Goal: Task Accomplishment & Management: Manage account settings

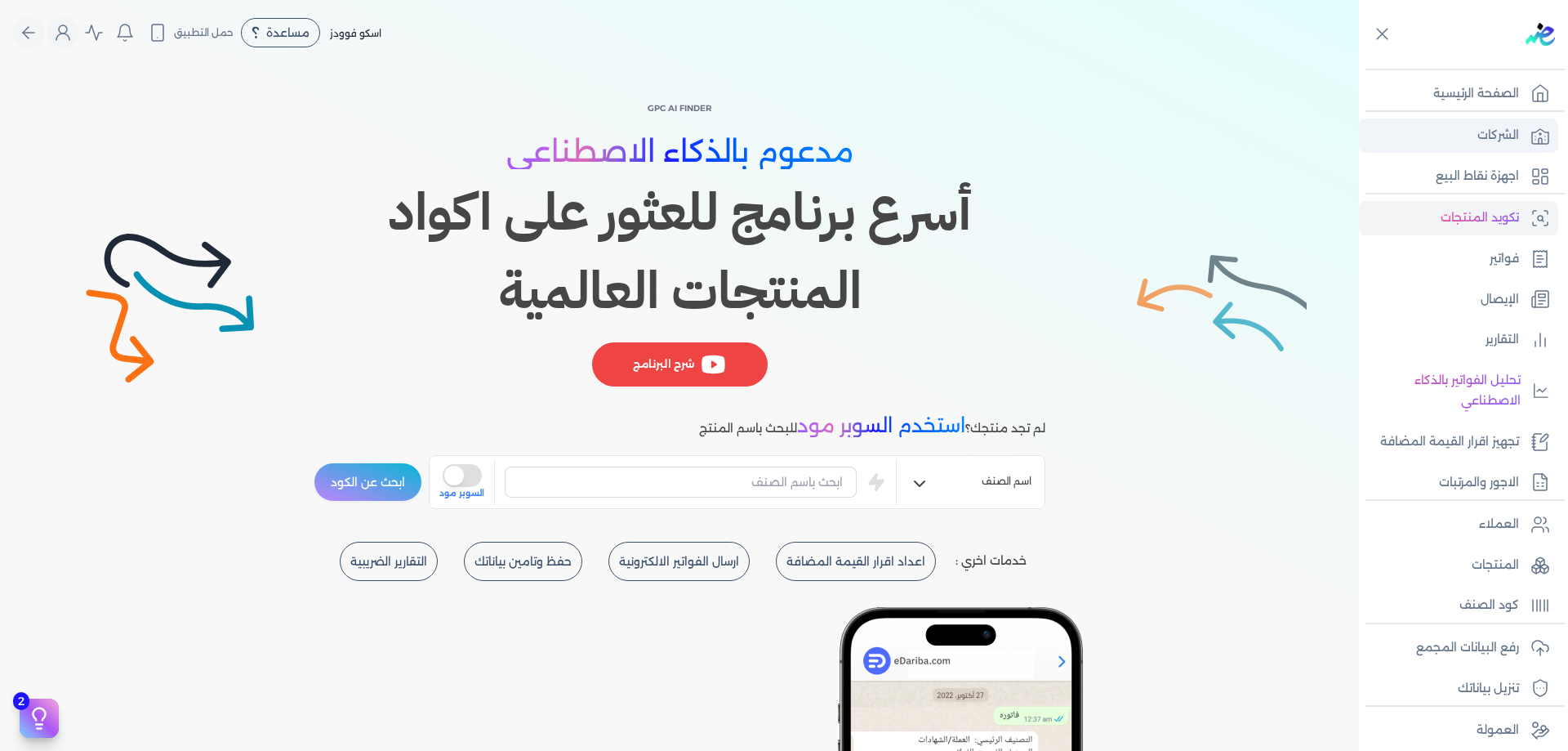
click at [1501, 142] on p "الشركات" at bounding box center [1497, 136] width 42 height 21
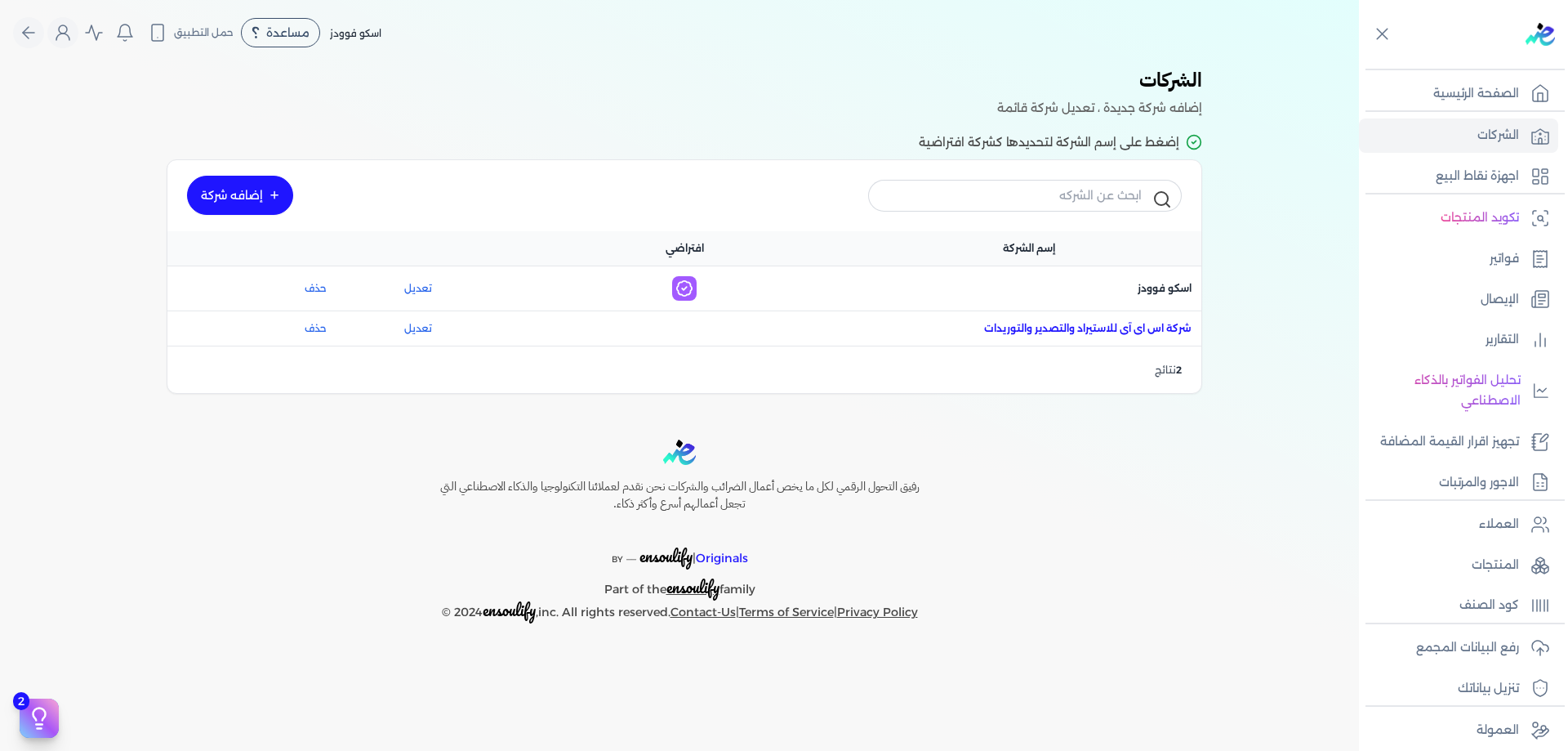
click at [1150, 328] on span "اسم الشركة : شركة اس اى آى للاستيراد والتصدير والتوريدات" at bounding box center [1088, 328] width 207 height 15
click at [431, 326] on link "تعديل" at bounding box center [417, 323] width 130 height 15
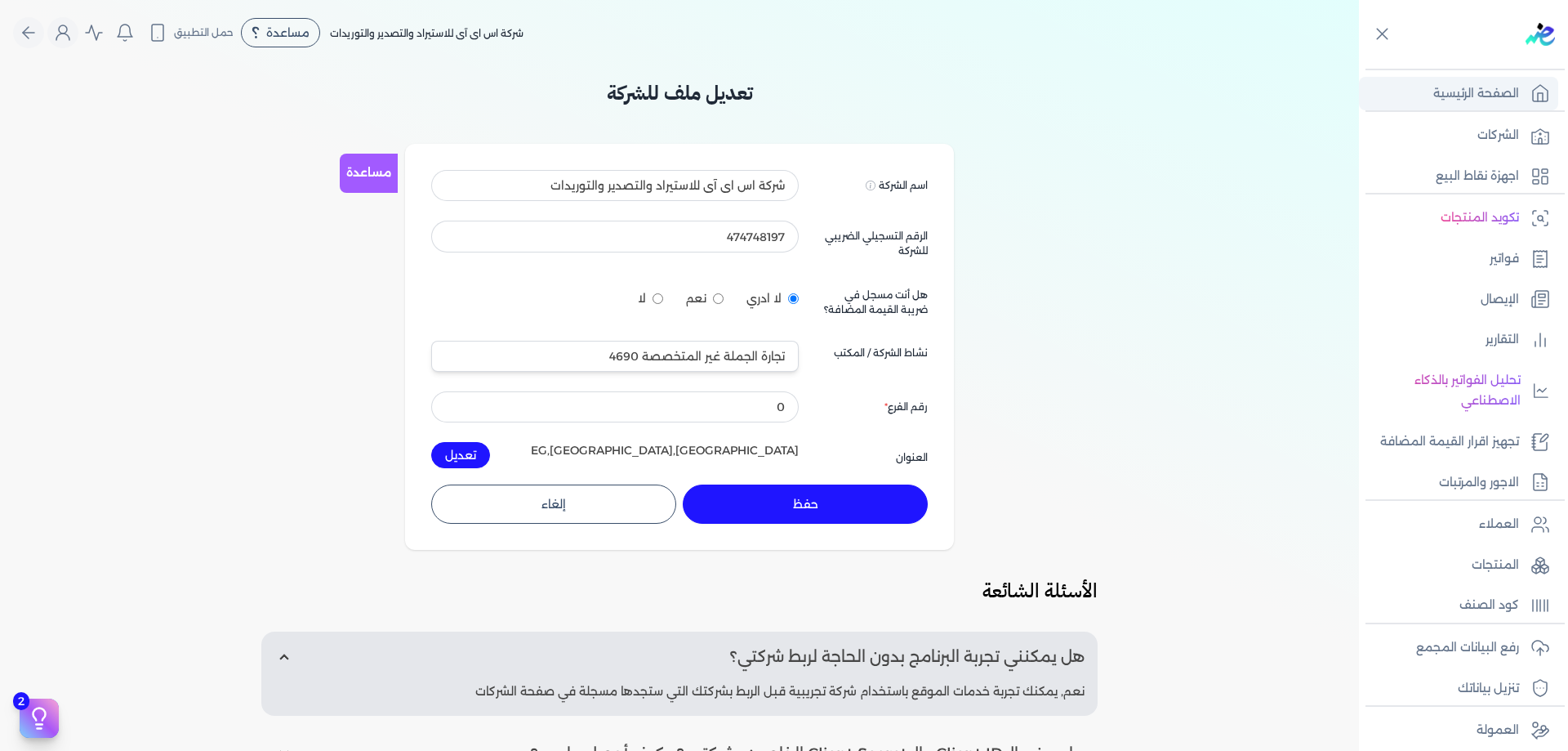
click at [1513, 107] on link "الصفحة الرئيسية" at bounding box center [1459, 93] width 200 height 34
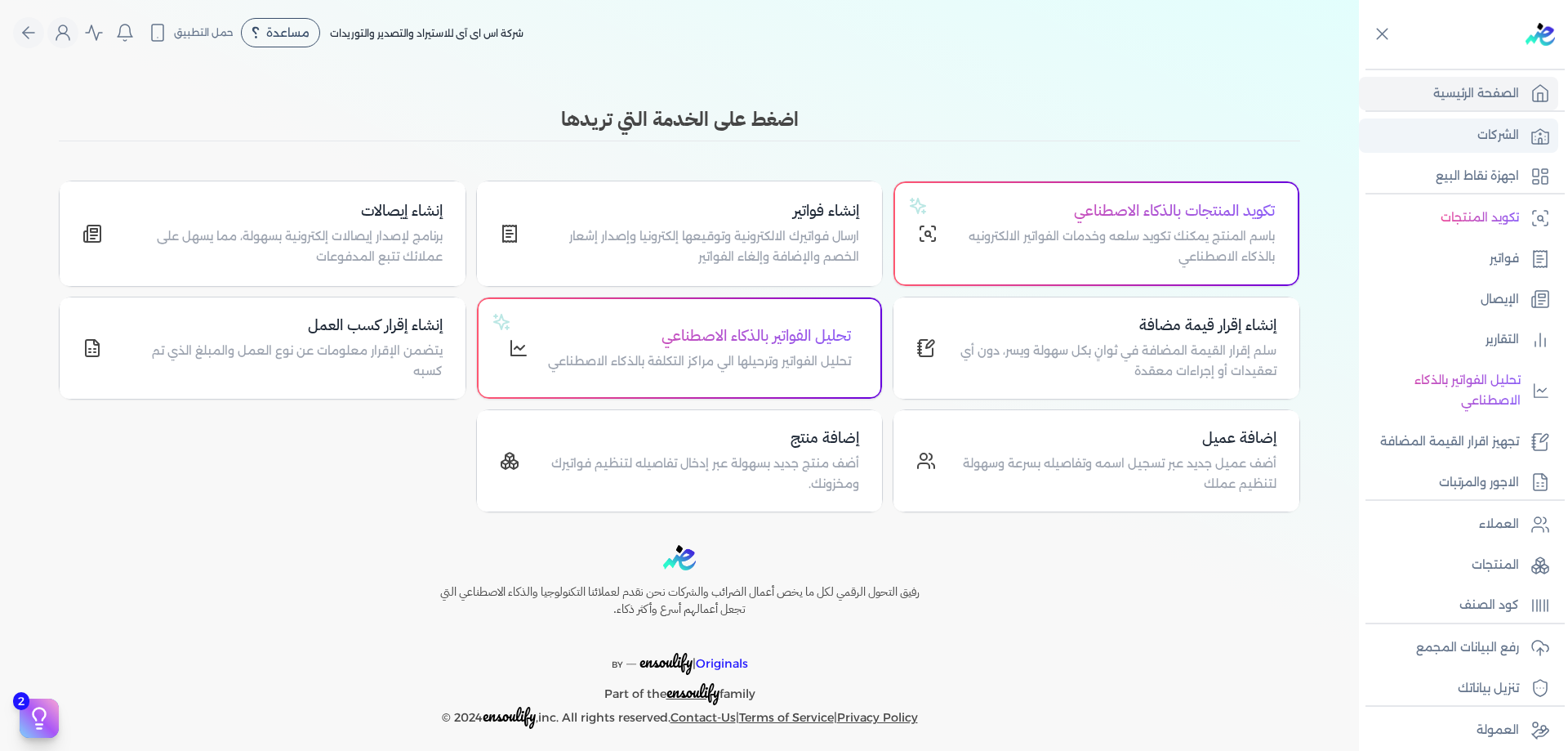
click at [1536, 143] on icon at bounding box center [1540, 136] width 16 height 15
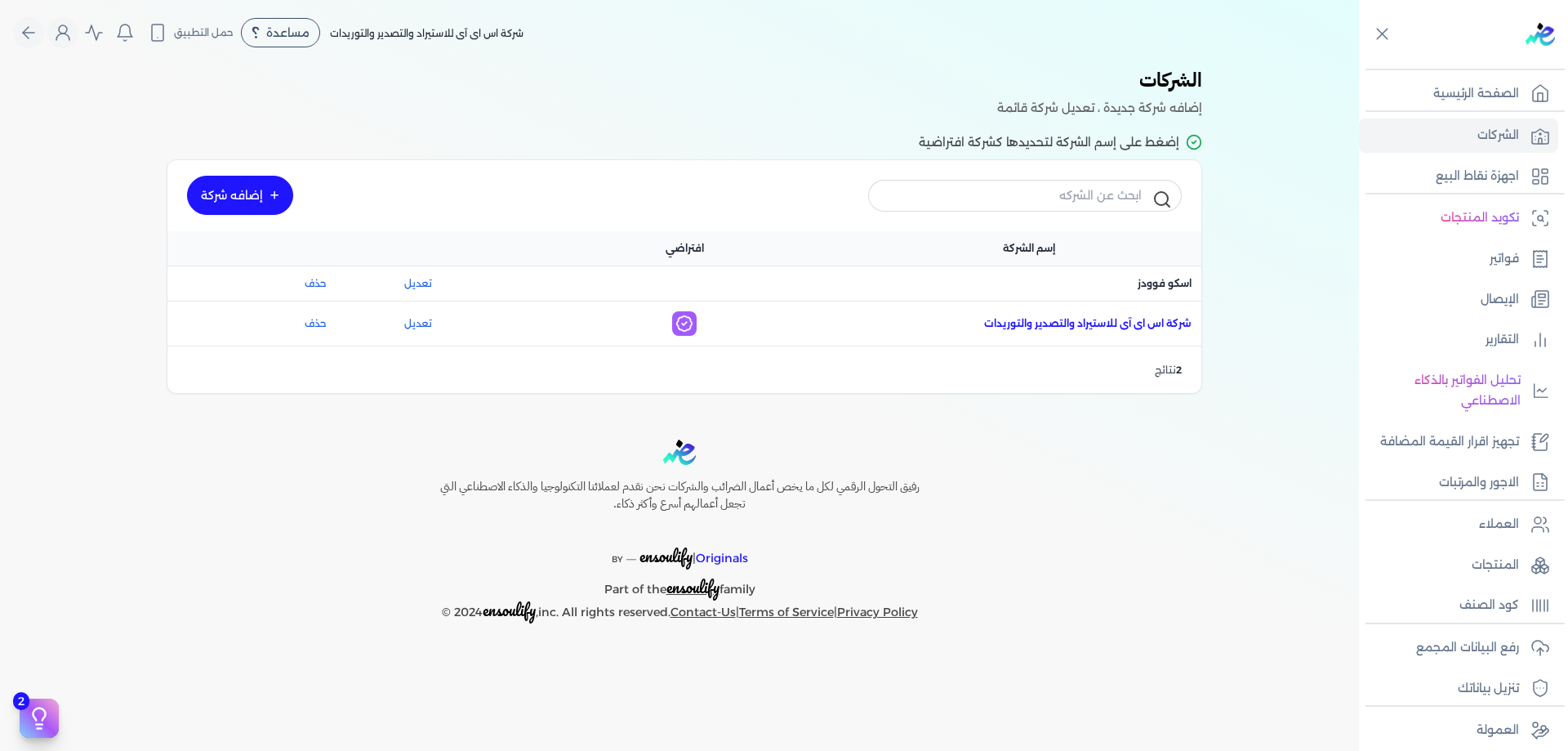
click at [1116, 329] on span "اسم الشركة : شركة اس اى آى للاستيراد والتصدير والتوريدات" at bounding box center [1088, 323] width 207 height 15
click at [425, 326] on link "تعديل" at bounding box center [417, 323] width 130 height 15
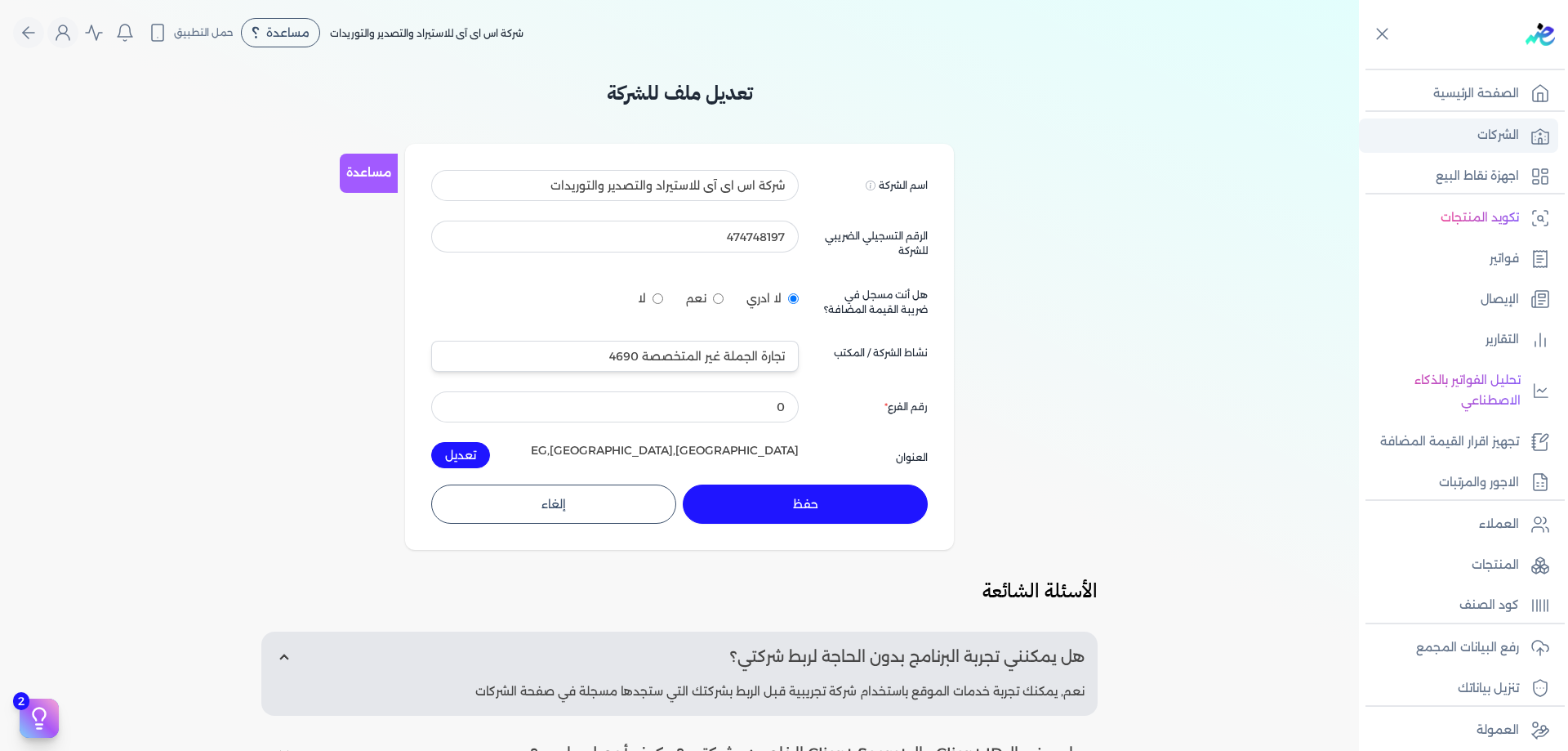
click at [1515, 142] on p "الشركات" at bounding box center [1497, 136] width 42 height 21
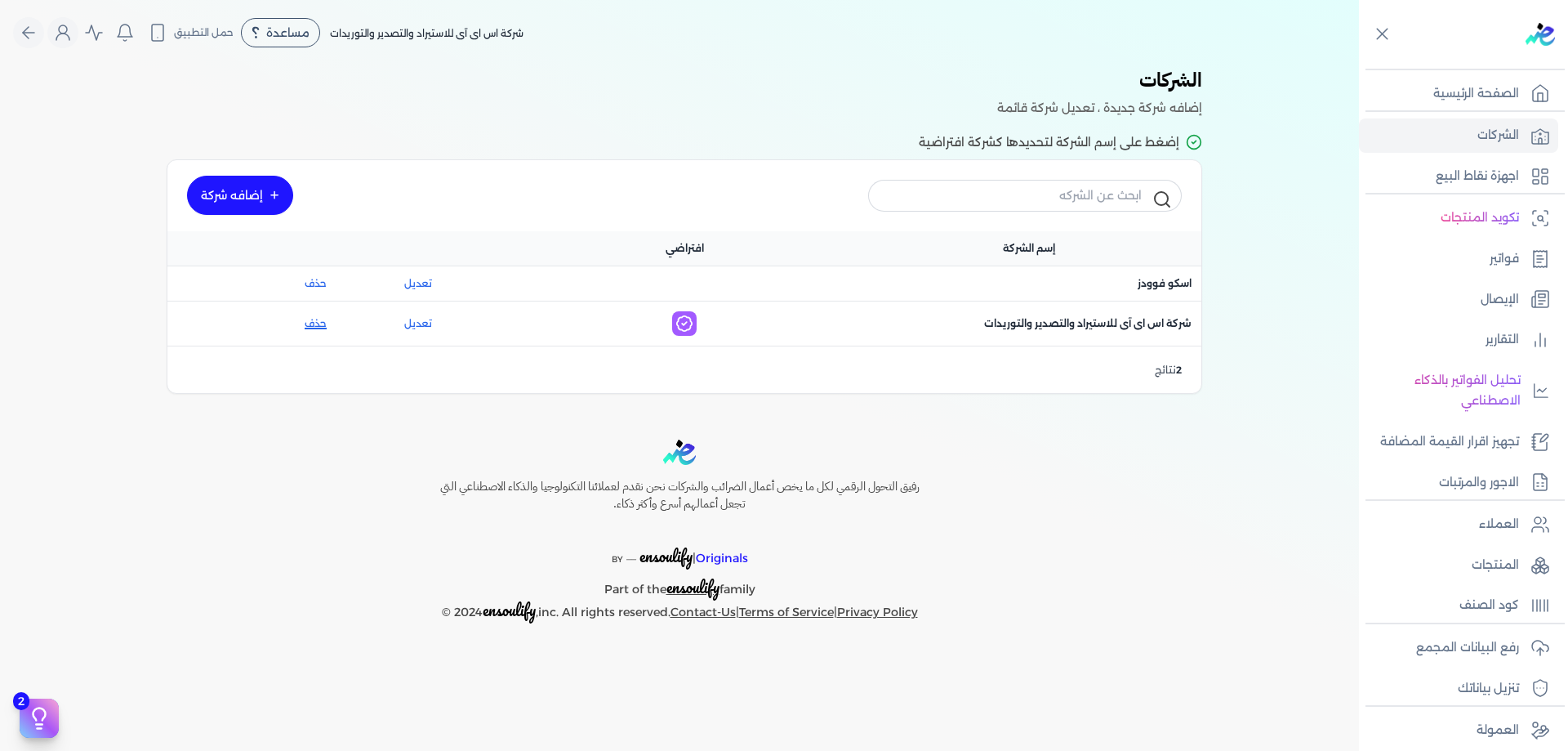
click at [322, 328] on button "حذف" at bounding box center [261, 323] width 130 height 15
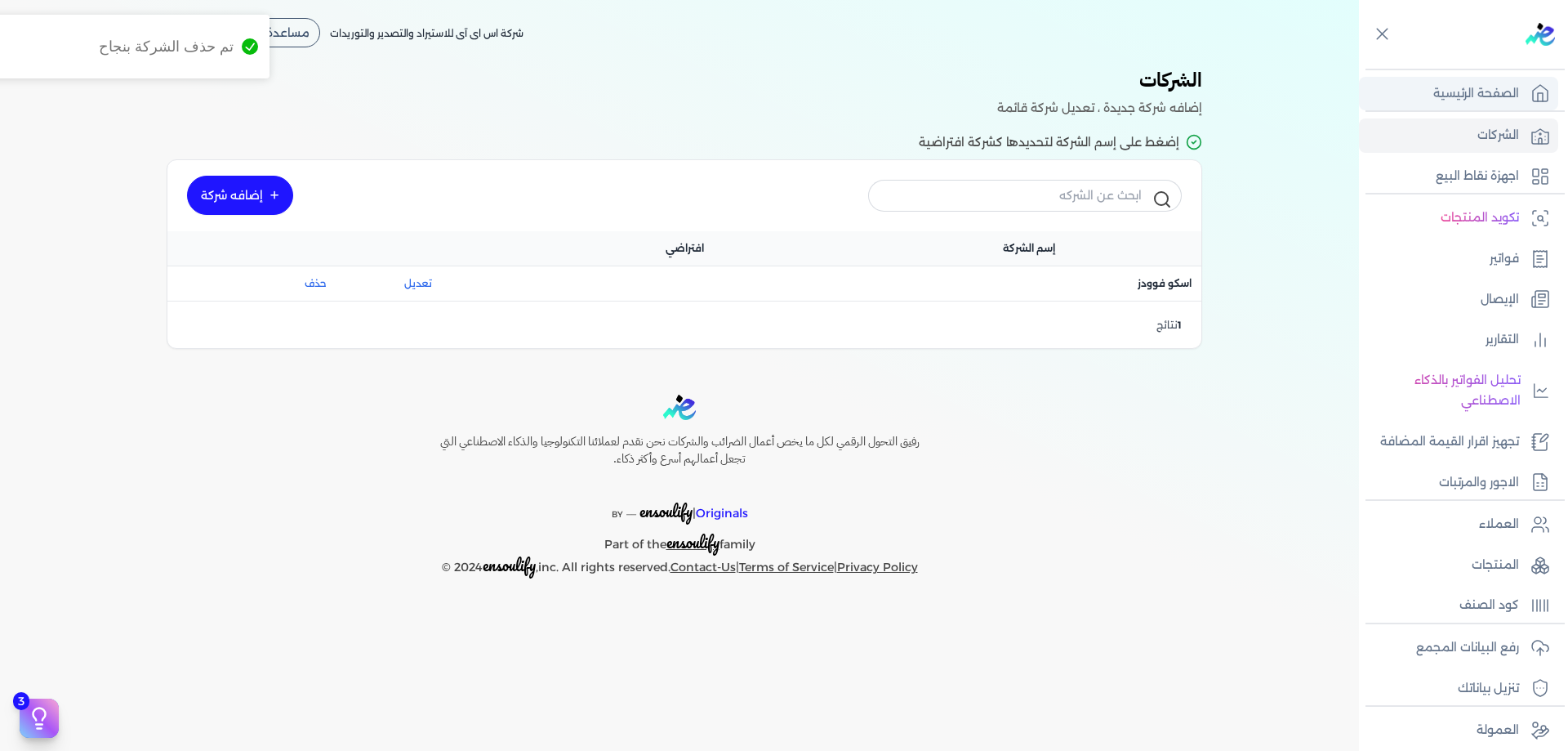
click at [1508, 80] on link "الصفحة الرئيسية" at bounding box center [1459, 93] width 200 height 34
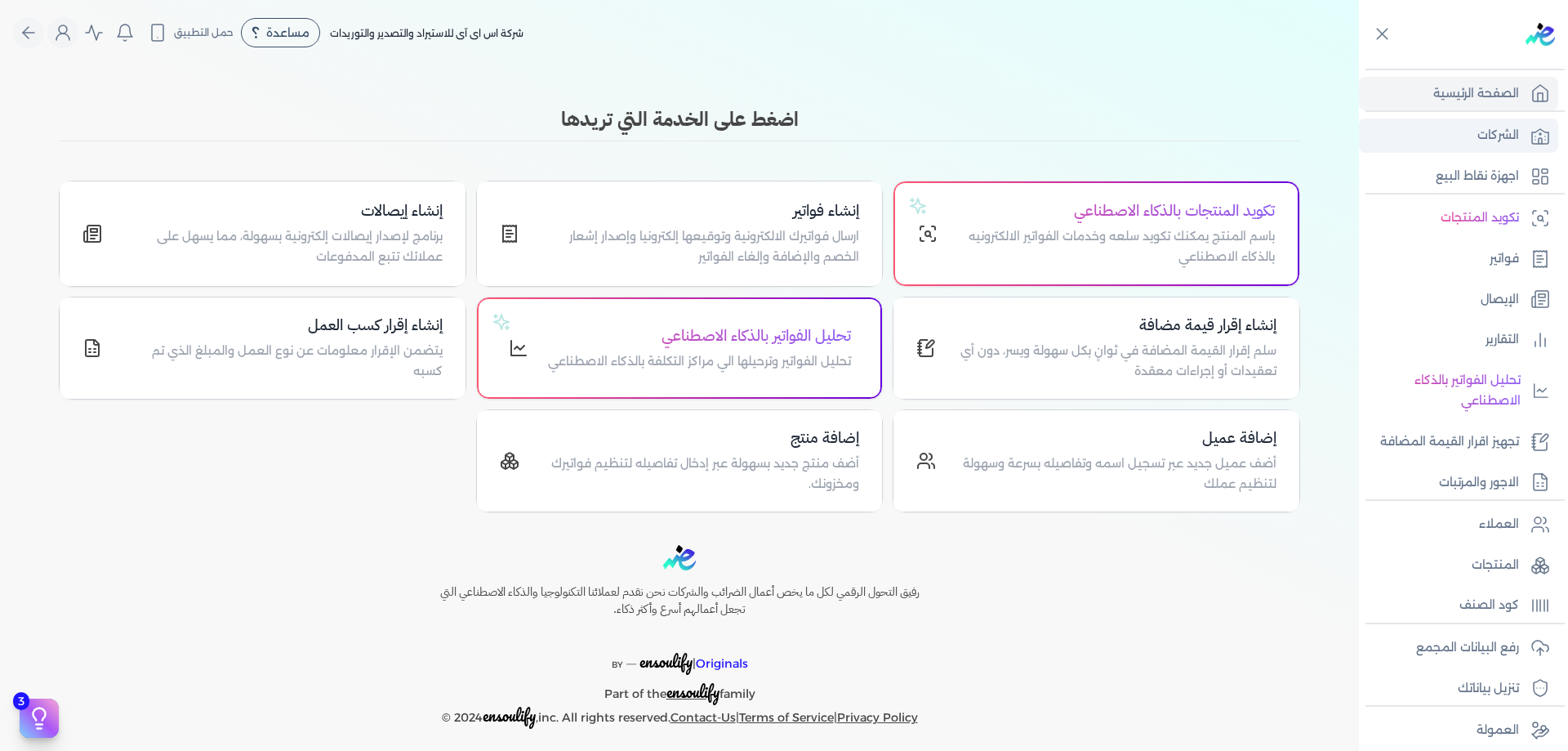
click at [1532, 130] on icon at bounding box center [1540, 136] width 19 height 19
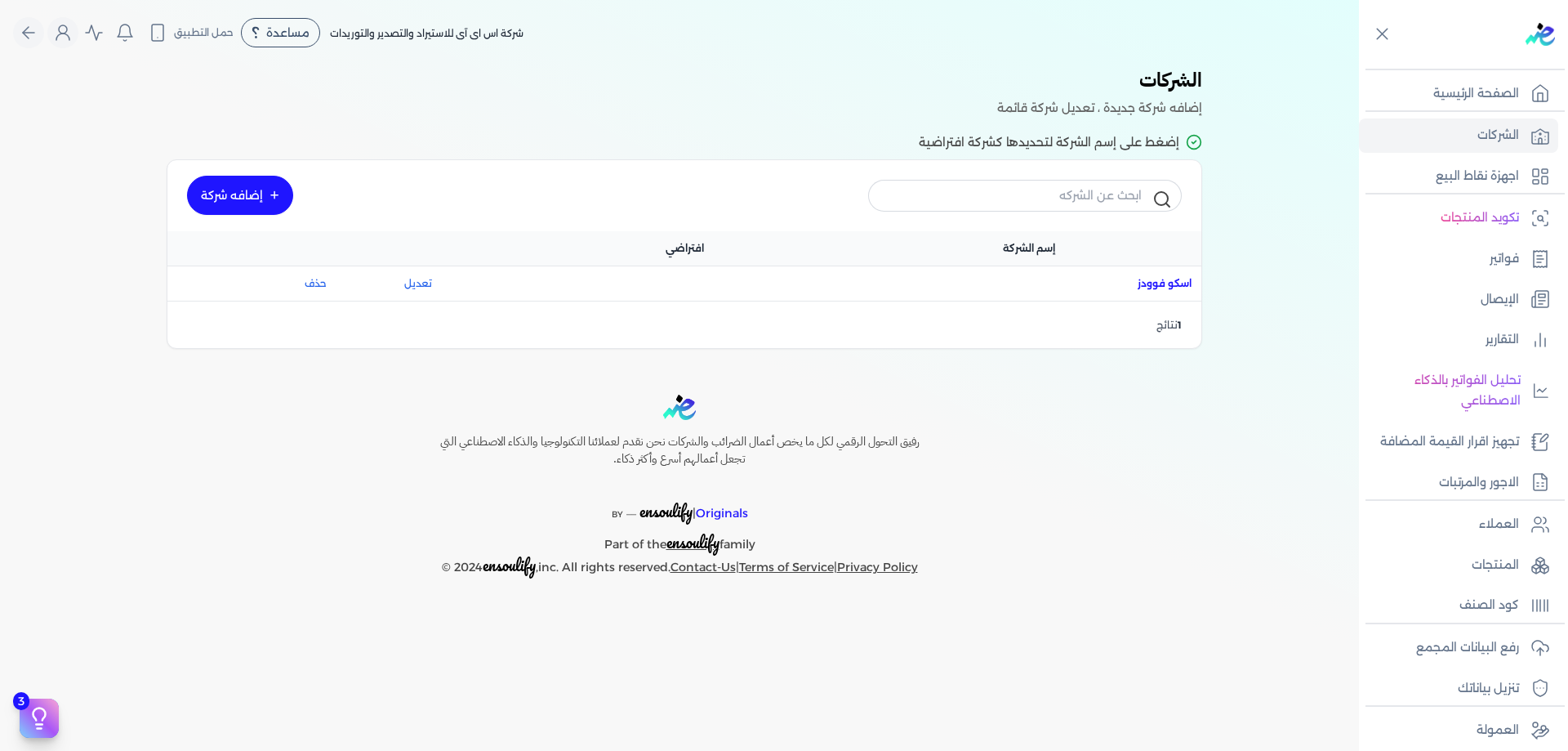
click at [1143, 280] on span "اسم الشركة : اسكو فوودز" at bounding box center [1164, 283] width 54 height 15
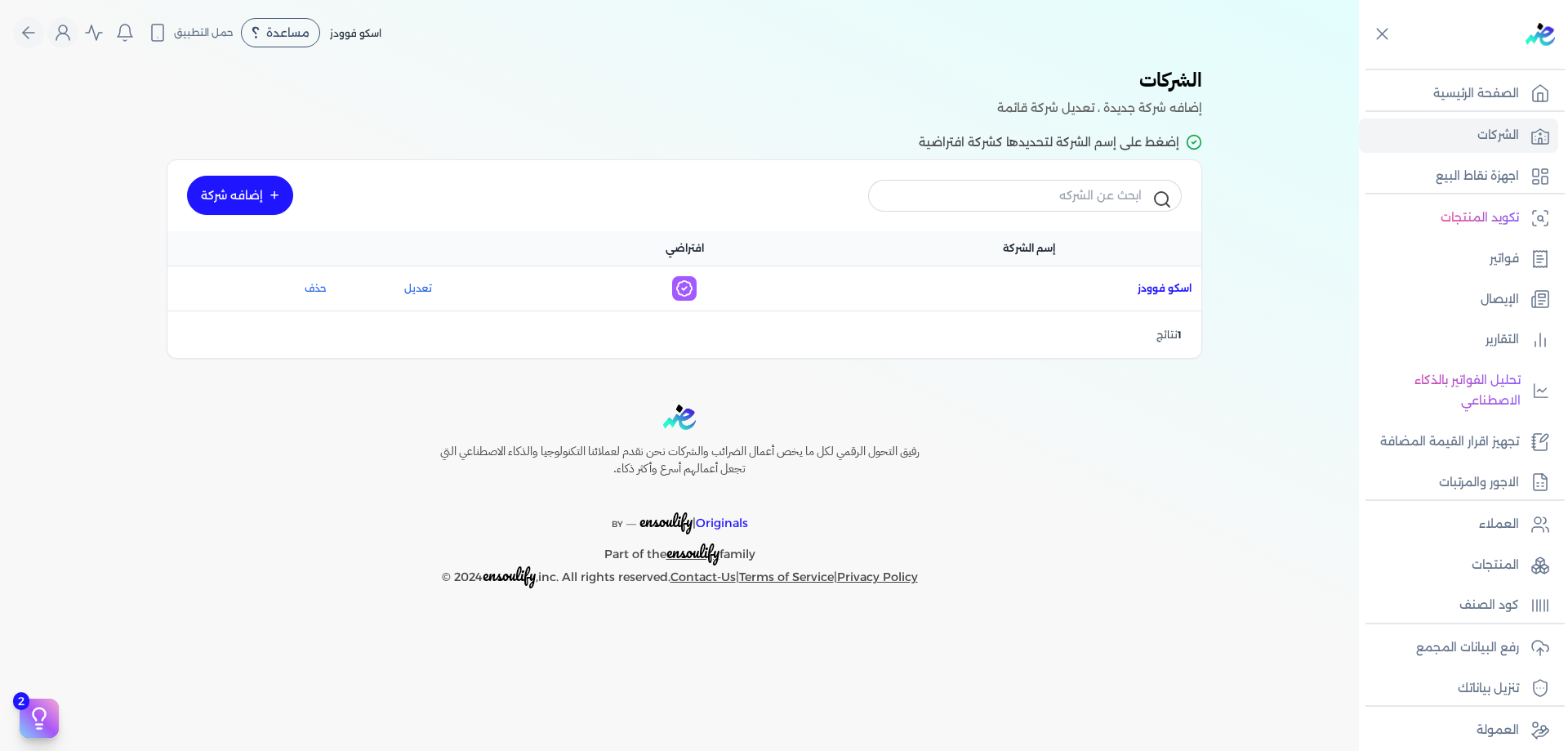
click at [1173, 285] on span "اسم الشركة : اسكو فوودز" at bounding box center [1164, 288] width 54 height 15
click at [1302, 247] on div "الشركات المستخدمة حديثاً شركة جديدة اسكو فوودز الرسوم الضريبية : 2,960,000 الشر…" at bounding box center [679, 218] width 1359 height 306
drag, startPoint x: 1302, startPoint y: 247, endPoint x: 1262, endPoint y: 174, distance: 83.2
click at [1262, 174] on div "الشركات المستخدمة حديثاً شركة جديدة اسكو فوودز الرسوم الضريبية : 2,960,000 الشر…" at bounding box center [679, 218] width 1359 height 306
click at [1291, 193] on div "الشركات المستخدمة حديثاً شركة جديدة اسكو فوودز الرسوم الضريبية : 2,960,000 الشر…" at bounding box center [679, 218] width 1359 height 306
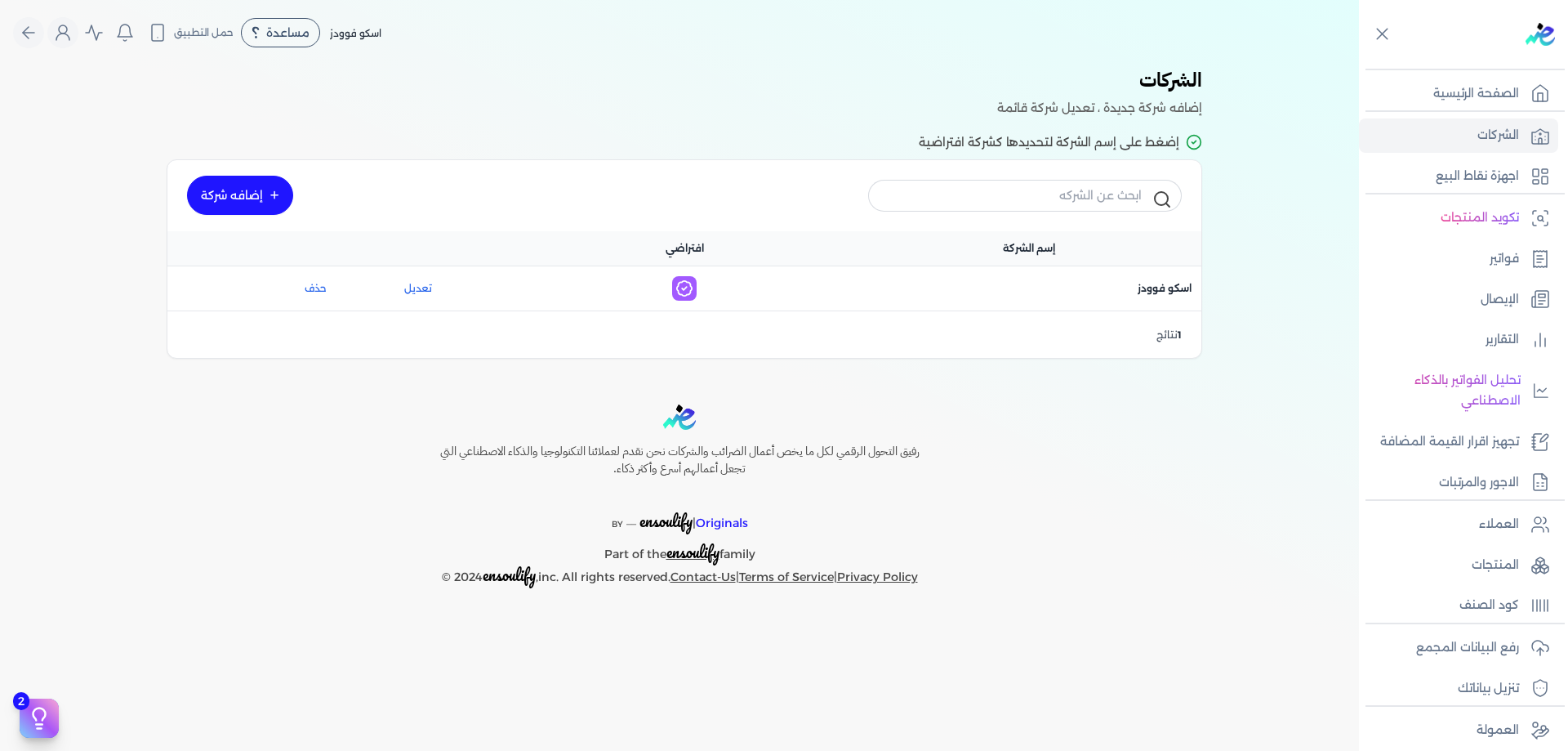
click at [616, 117] on p "إضافه شركة جديدة ، تعديل شركة قائمة" at bounding box center [679, 109] width 1045 height 21
click at [1173, 281] on span "اسم الشركة : اسكو فوودز" at bounding box center [1164, 288] width 54 height 15
